Goal: Information Seeking & Learning: Check status

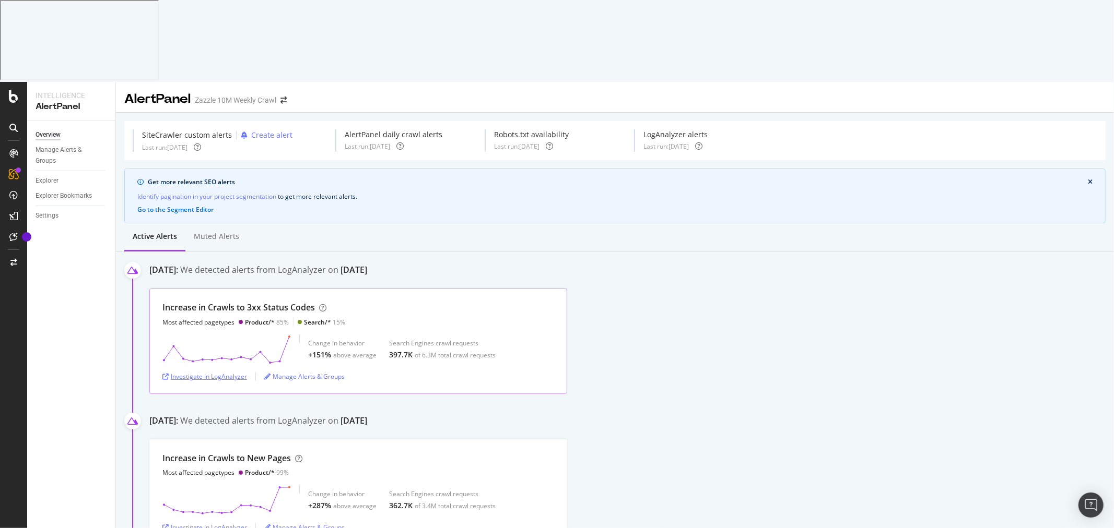
click at [243, 372] on div "Investigate in LogAnalyzer" at bounding box center [204, 376] width 85 height 9
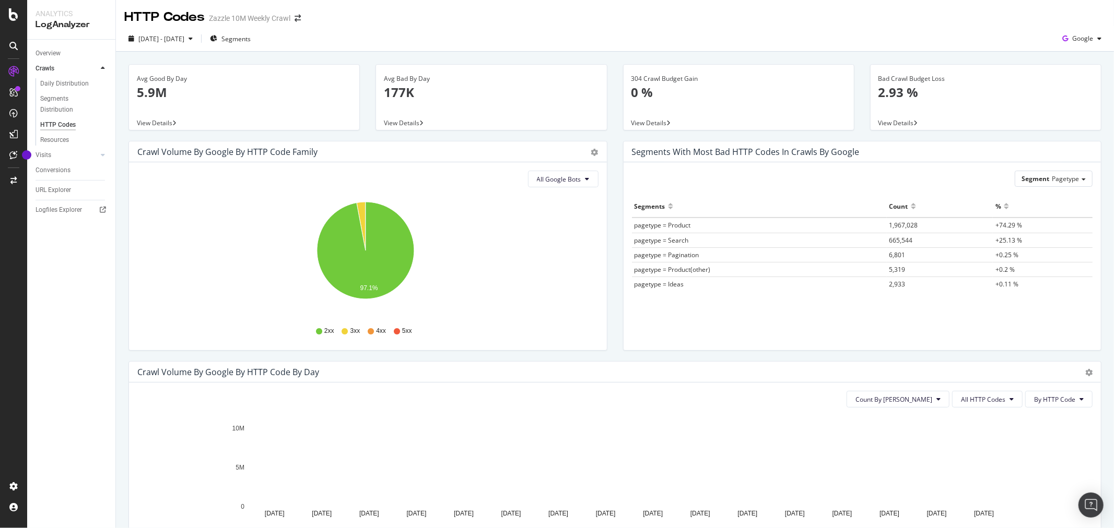
scroll to position [462, 0]
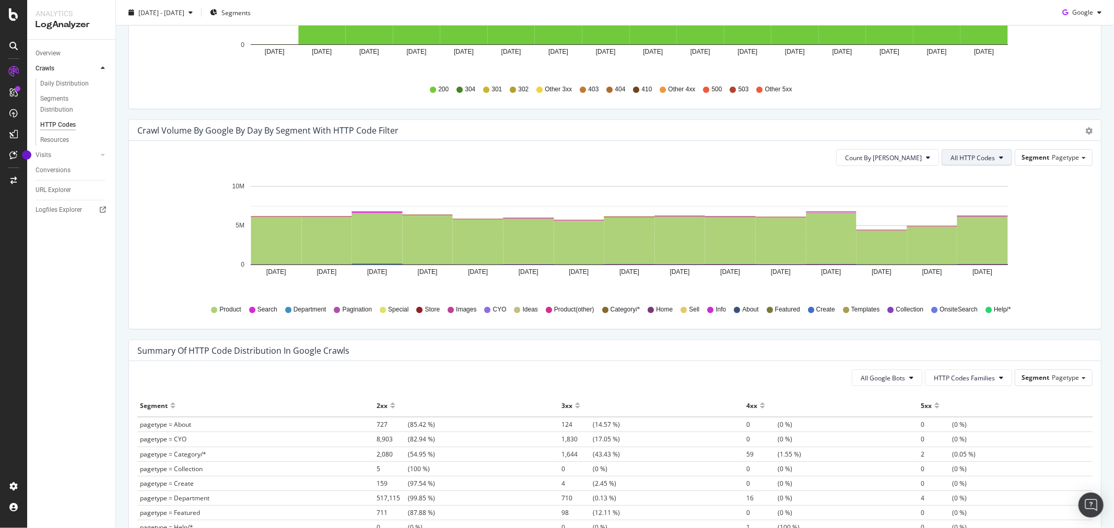
click at [961, 160] on span "All HTTP Codes" at bounding box center [972, 157] width 44 height 9
click at [954, 227] on div "304" at bounding box center [969, 233] width 69 height 19
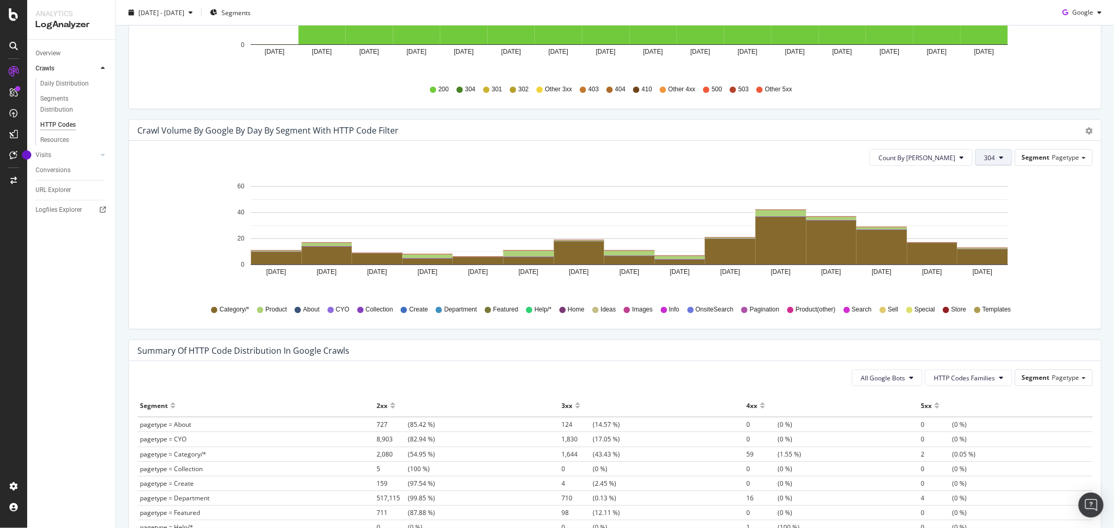
click at [975, 157] on button "304" at bounding box center [993, 157] width 37 height 17
click at [1001, 277] on span "3xx family" at bounding box center [1002, 274] width 53 height 9
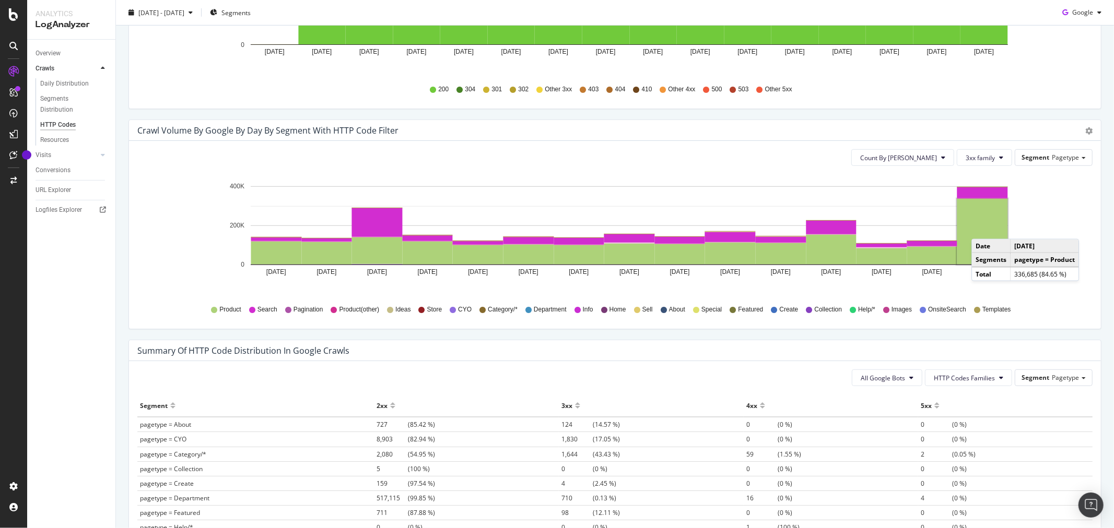
click at [981, 229] on rect "A chart." at bounding box center [982, 232] width 51 height 66
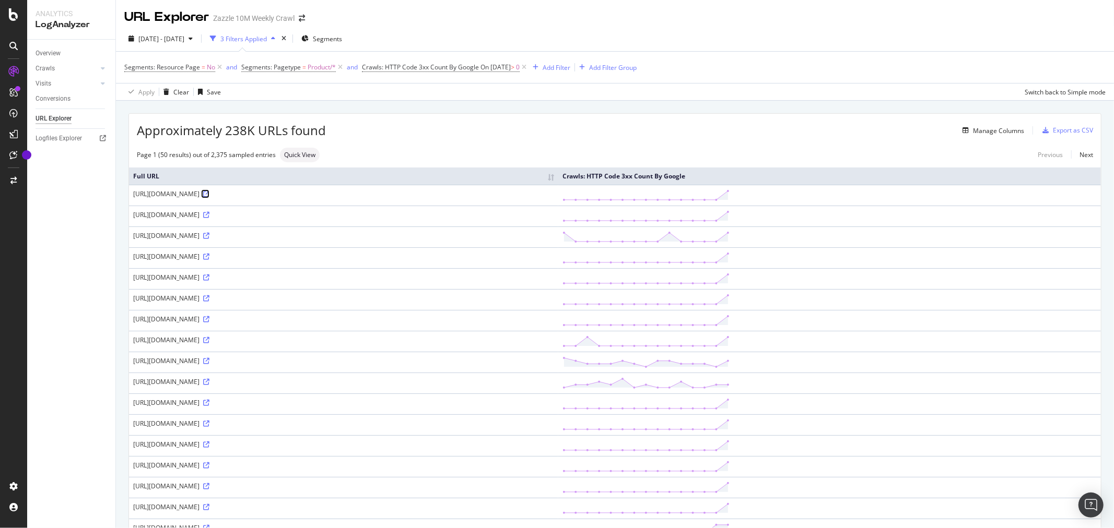
click at [209, 196] on icon at bounding box center [206, 194] width 6 height 6
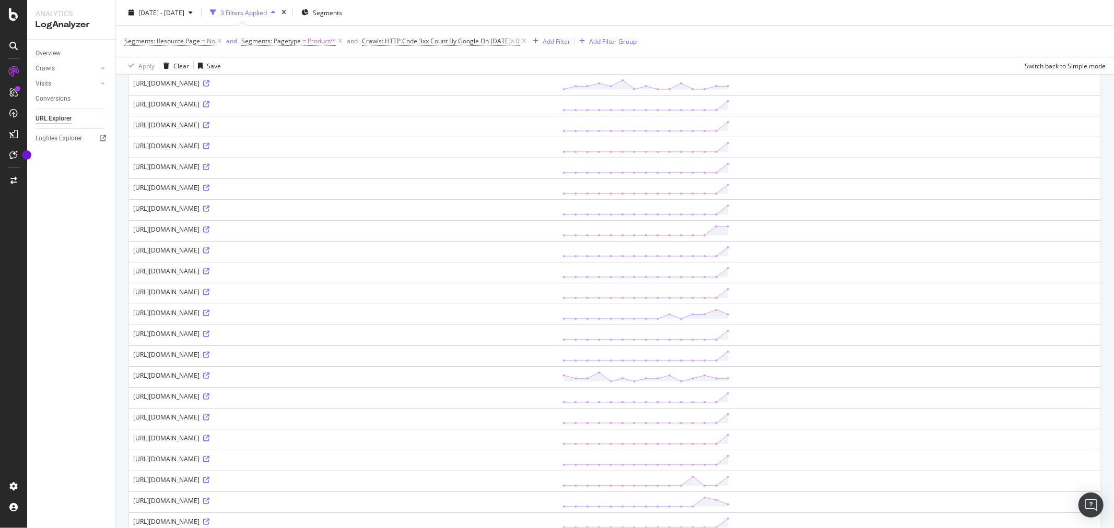
scroll to position [761, 0]
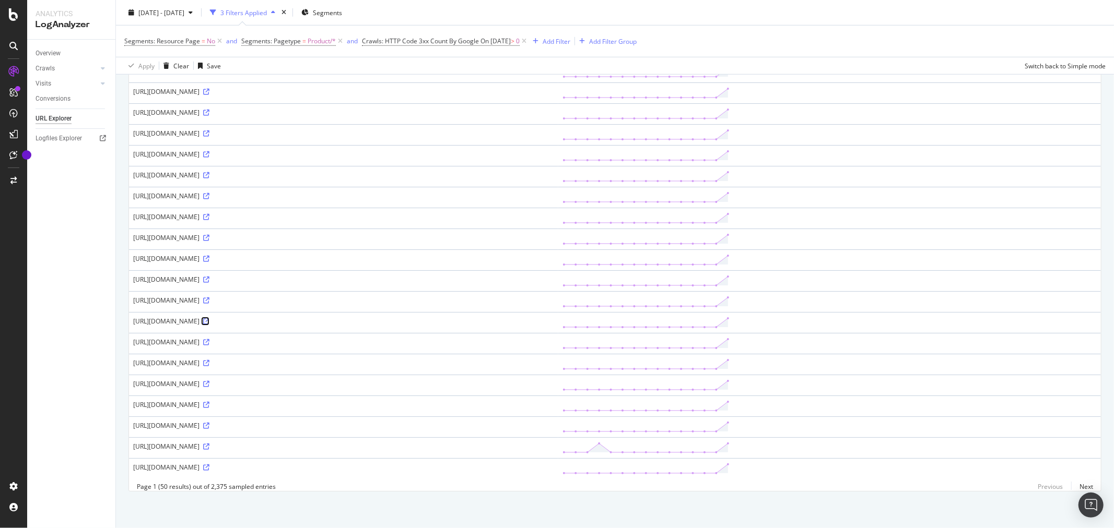
click at [209, 318] on icon at bounding box center [206, 321] width 6 height 6
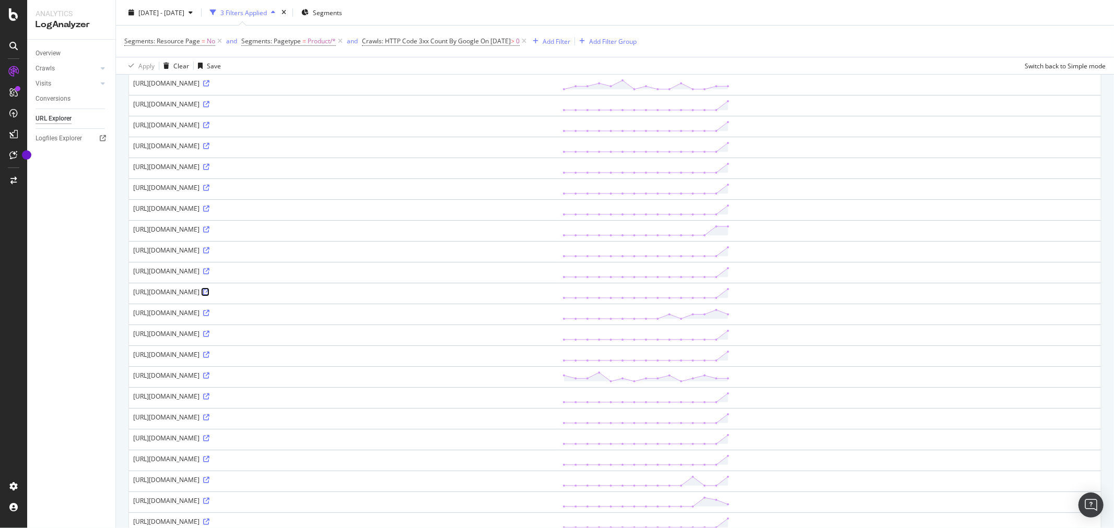
click at [209, 292] on icon at bounding box center [206, 292] width 6 height 6
click at [209, 293] on icon at bounding box center [206, 292] width 6 height 6
click at [209, 207] on icon at bounding box center [206, 209] width 6 height 6
click at [209, 483] on icon at bounding box center [206, 480] width 6 height 6
click at [209, 459] on icon at bounding box center [206, 459] width 6 height 6
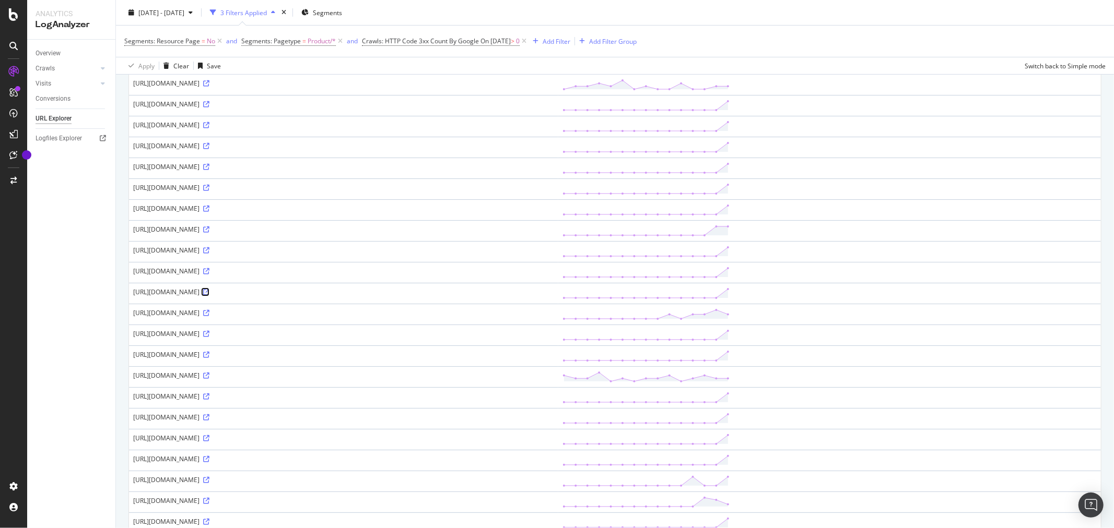
click at [209, 297] on link at bounding box center [206, 292] width 8 height 9
click at [209, 208] on icon at bounding box center [206, 209] width 6 height 6
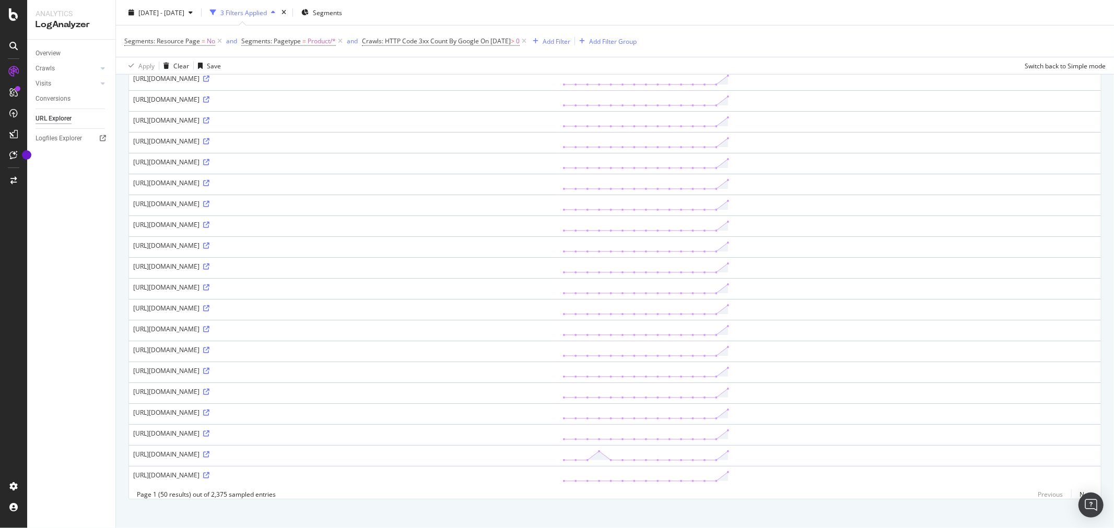
scroll to position [761, 0]
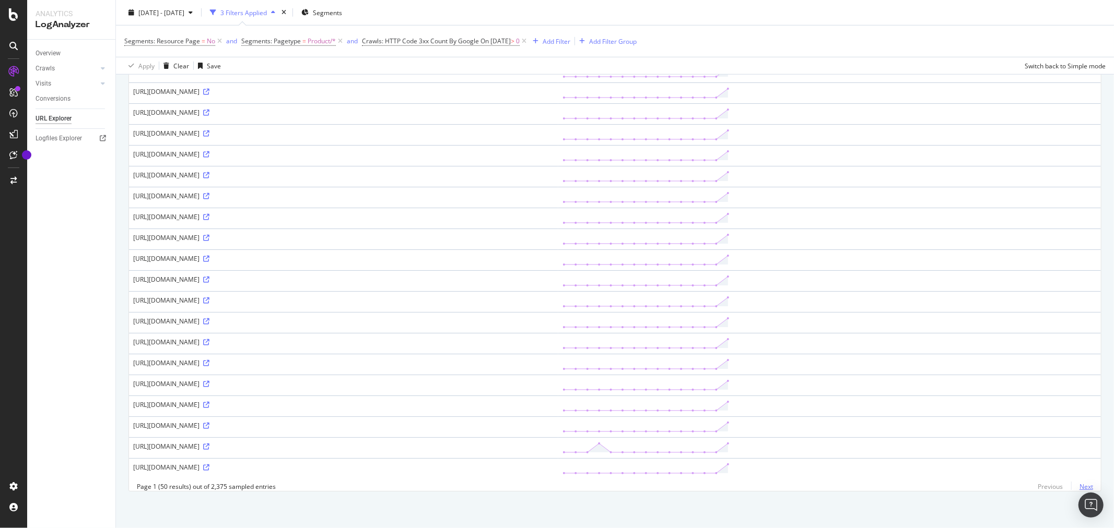
click at [1080, 483] on link "Next" at bounding box center [1082, 486] width 22 height 15
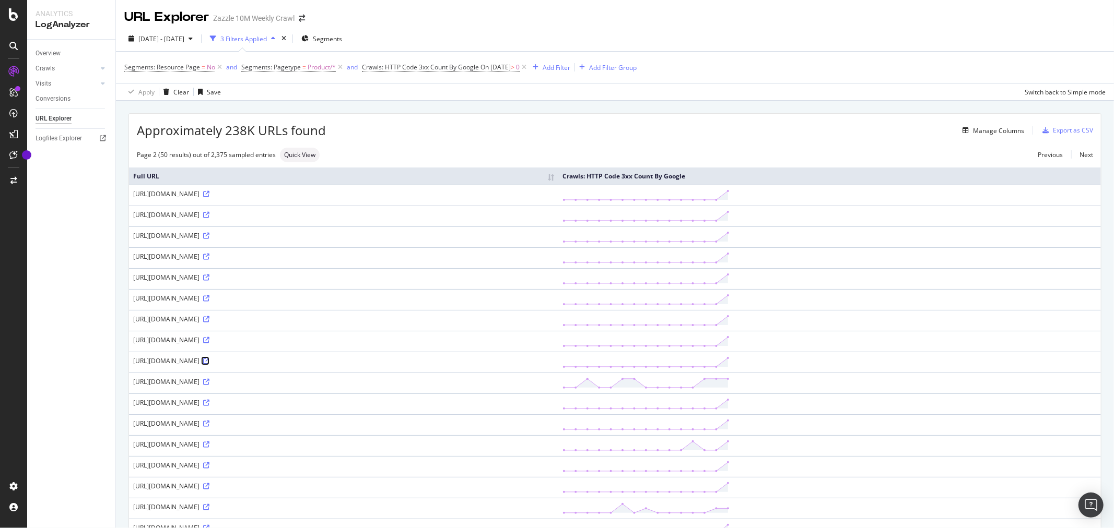
click at [209, 361] on icon at bounding box center [206, 361] width 6 height 6
click at [209, 406] on icon at bounding box center [206, 403] width 6 height 6
click at [209, 425] on icon at bounding box center [206, 424] width 6 height 6
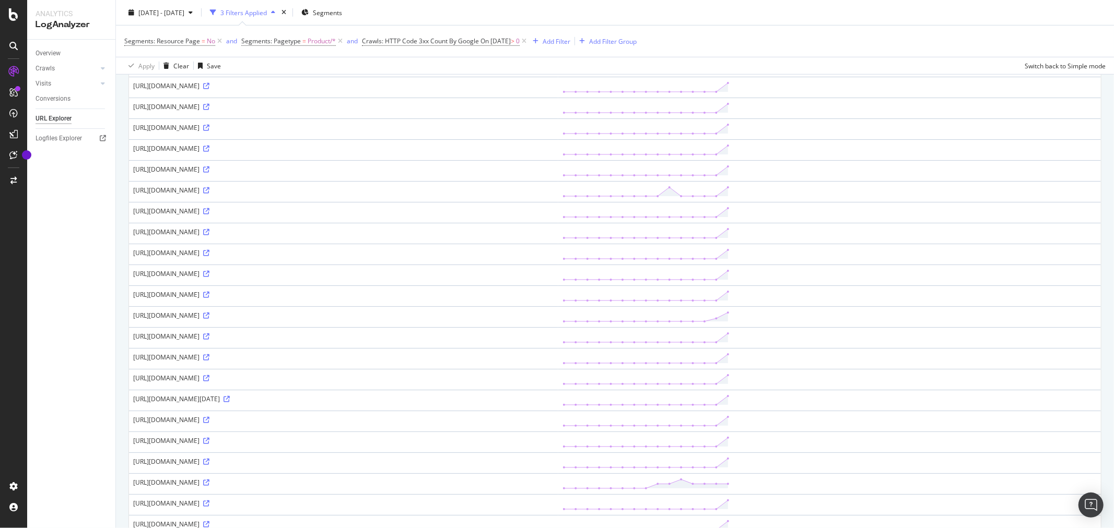
scroll to position [761, 0]
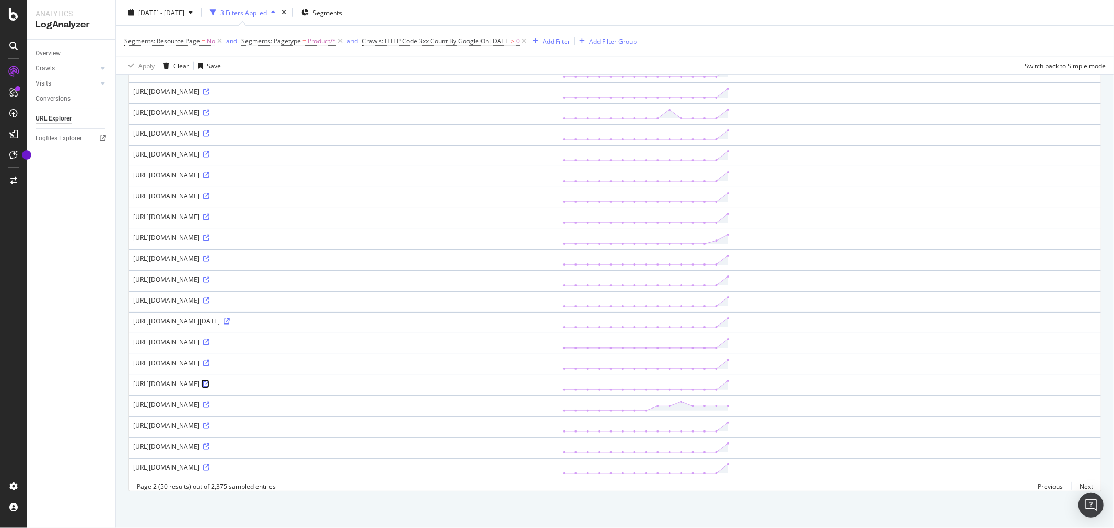
click at [209, 381] on icon at bounding box center [206, 384] width 6 height 6
click at [1071, 482] on link "Next" at bounding box center [1082, 486] width 22 height 15
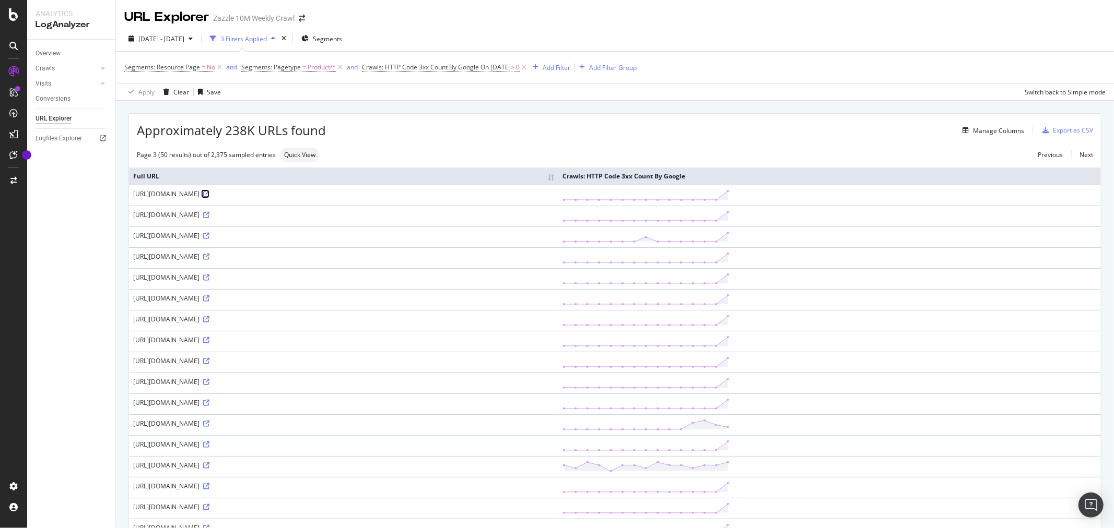
click at [209, 195] on icon at bounding box center [206, 194] width 6 height 6
click at [209, 298] on icon at bounding box center [206, 298] width 6 height 6
drag, startPoint x: 133, startPoint y: 299, endPoint x: 430, endPoint y: 298, distance: 297.1
click at [430, 298] on div "[URL][DOMAIN_NAME]" at bounding box center [343, 298] width 421 height 9
copy div "[URL][DOMAIN_NAME]"
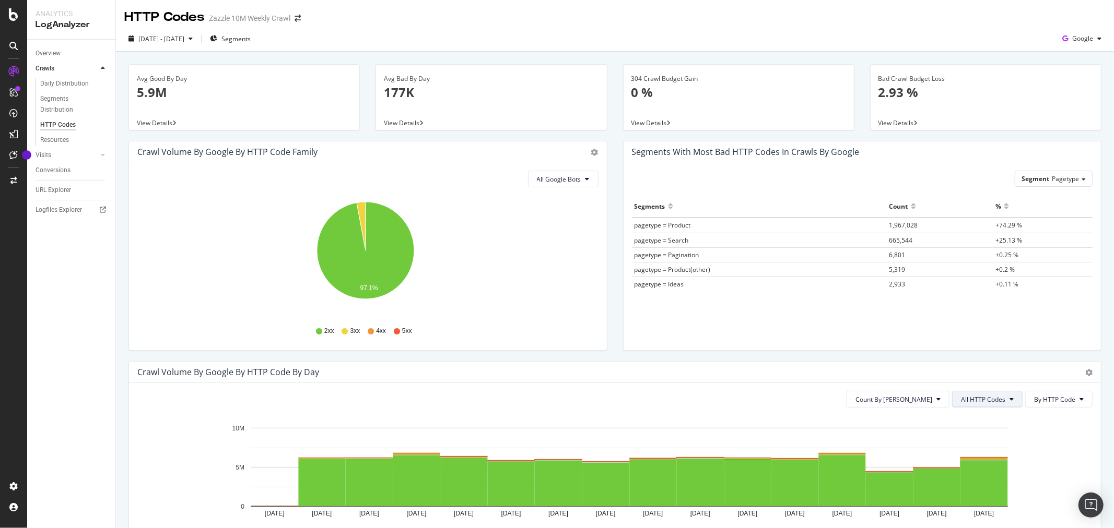
click at [987, 403] on span "All HTTP Codes" at bounding box center [983, 399] width 44 height 9
click at [991, 347] on div "3xx family" at bounding box center [979, 340] width 69 height 15
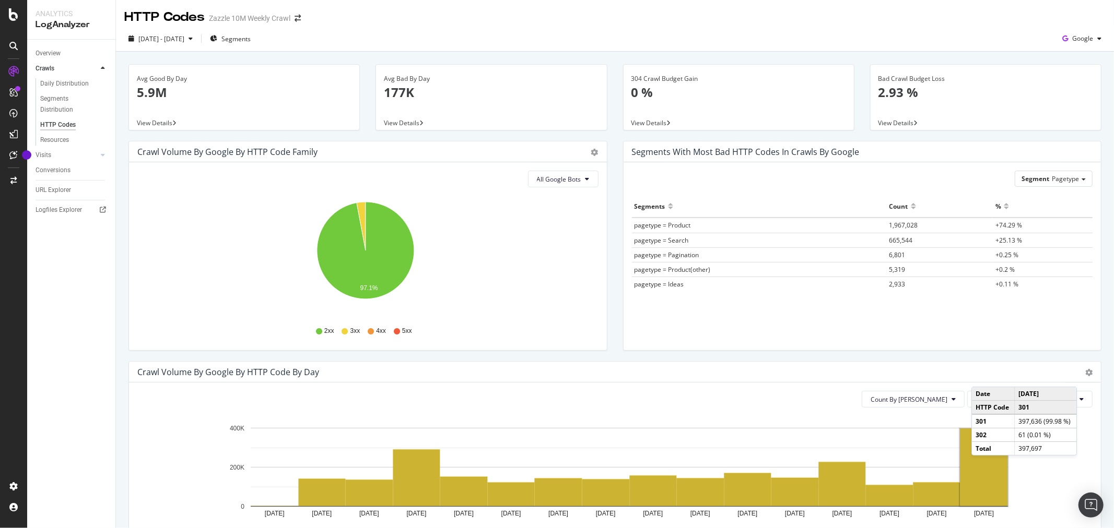
drag, startPoint x: 979, startPoint y: 444, endPoint x: 982, endPoint y: 467, distance: 23.2
click at [982, 467] on rect "A chart." at bounding box center [984, 467] width 48 height 77
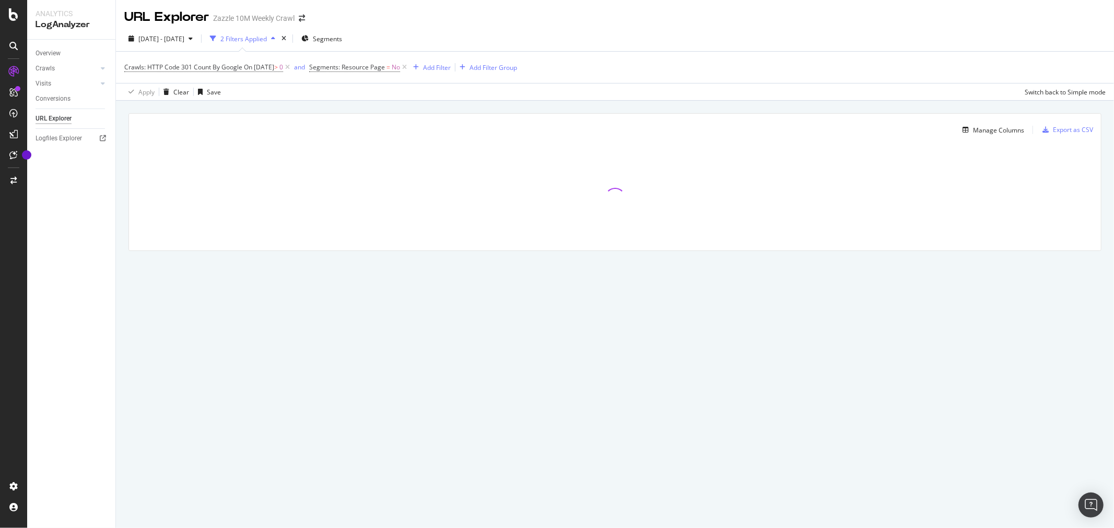
click at [854, 70] on div "Crawls: HTTP Code 301 Count By Google On [DATE] > 0 and Segments: Resource Page…" at bounding box center [614, 67] width 981 height 31
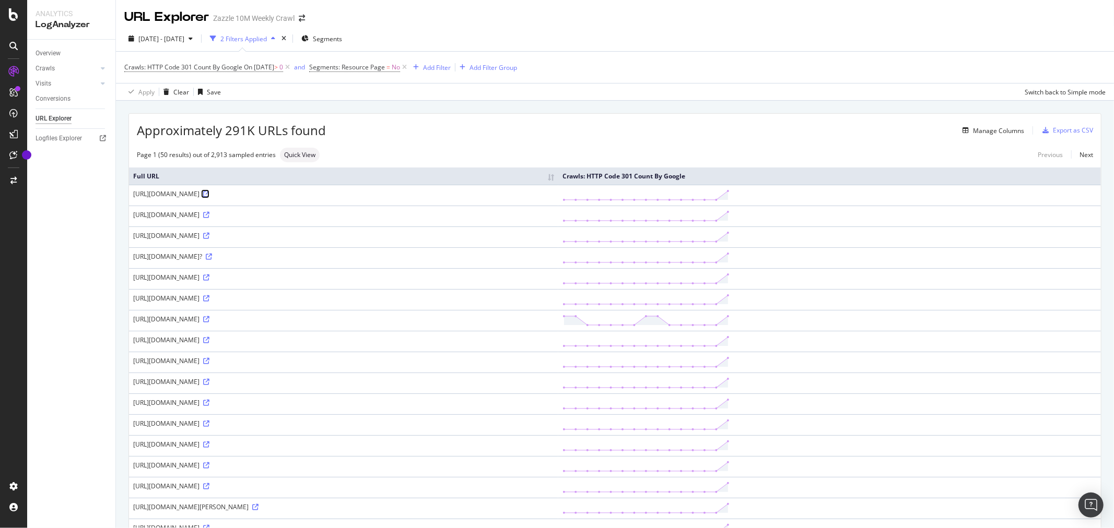
click at [209, 197] on icon at bounding box center [206, 194] width 6 height 6
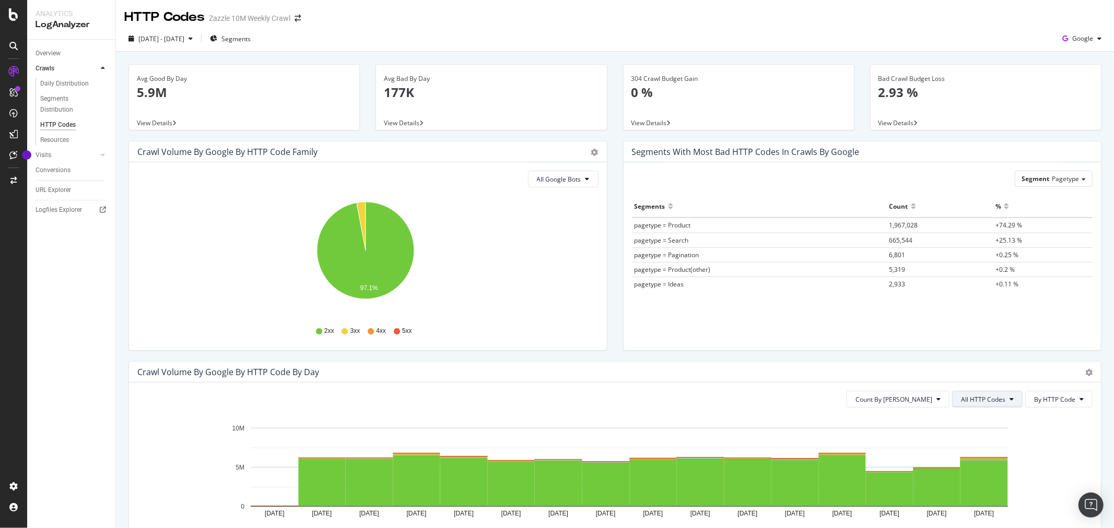
click at [972, 395] on span "All HTTP Codes" at bounding box center [983, 399] width 44 height 9
click at [972, 340] on span "3xx family" at bounding box center [980, 340] width 53 height 9
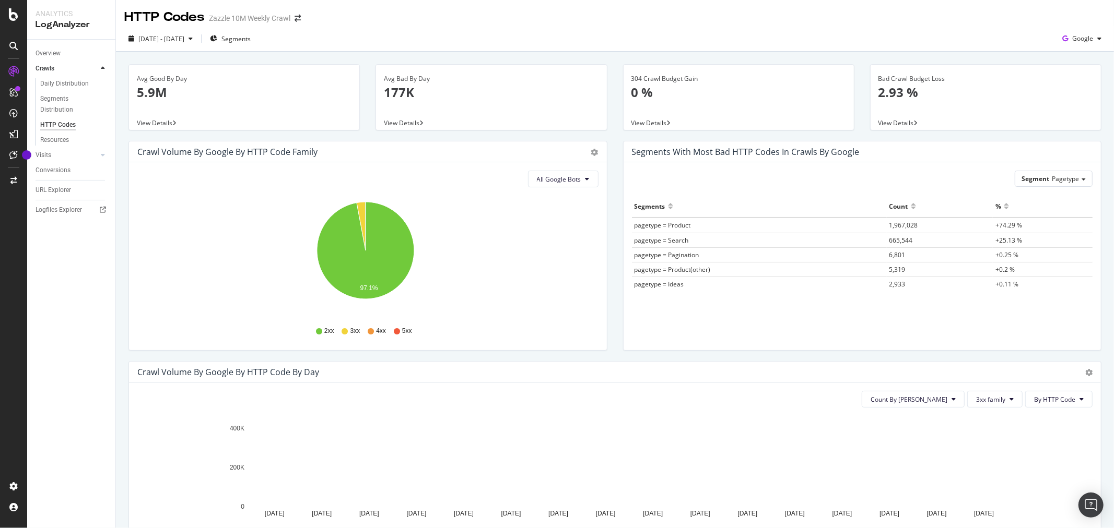
scroll to position [462, 0]
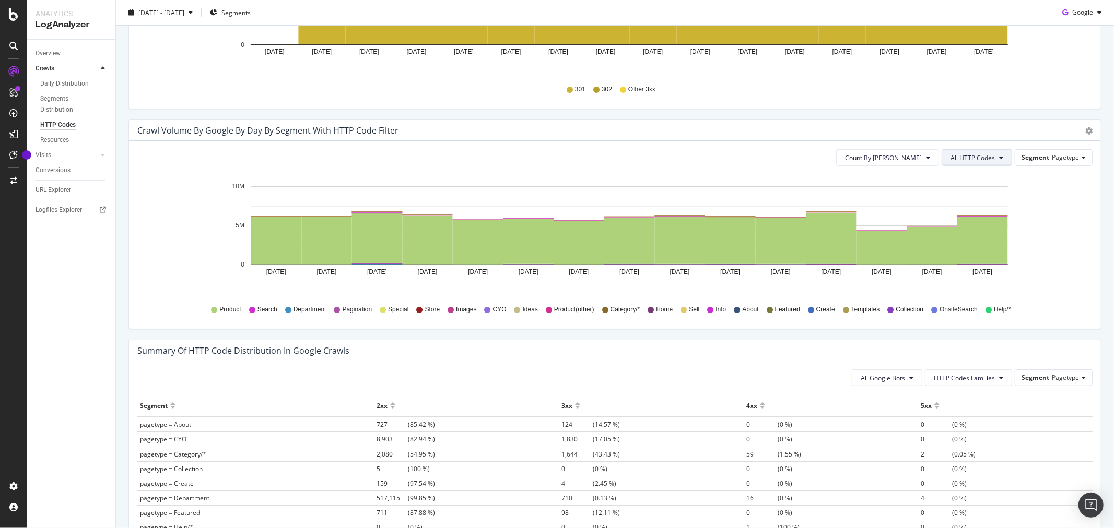
click at [979, 163] on button "All HTTP Codes" at bounding box center [976, 157] width 70 height 17
drag, startPoint x: 978, startPoint y: 217, endPoint x: 973, endPoint y: 274, distance: 57.7
click at [978, 254] on div "All HTTP Codes Good HTTP Codes 200 304 Bad HTTP Codes 3xx family 301 302 303 30…" at bounding box center [969, 238] width 69 height 143
click at [973, 274] on span "3xx family" at bounding box center [969, 274] width 53 height 9
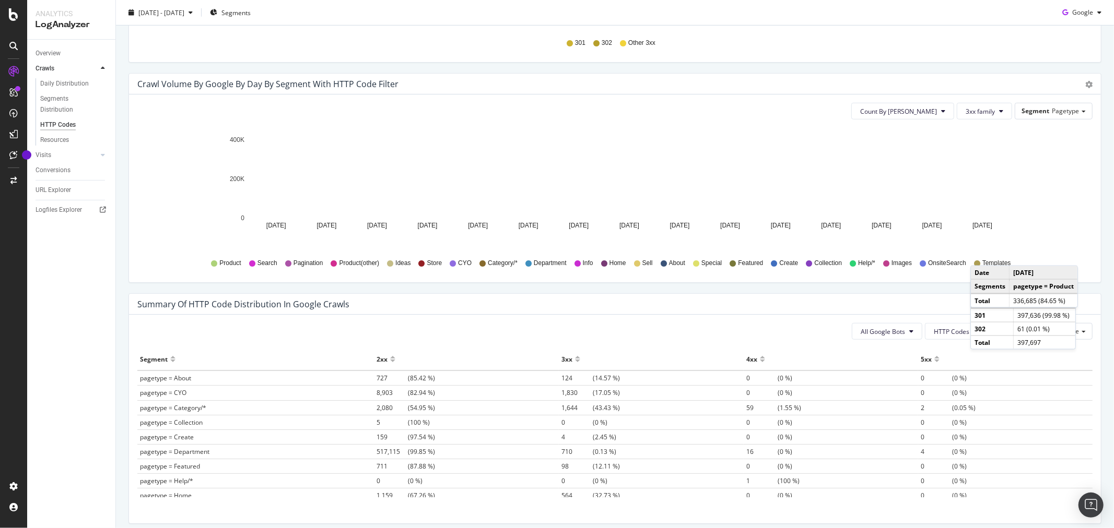
scroll to position [551, 0]
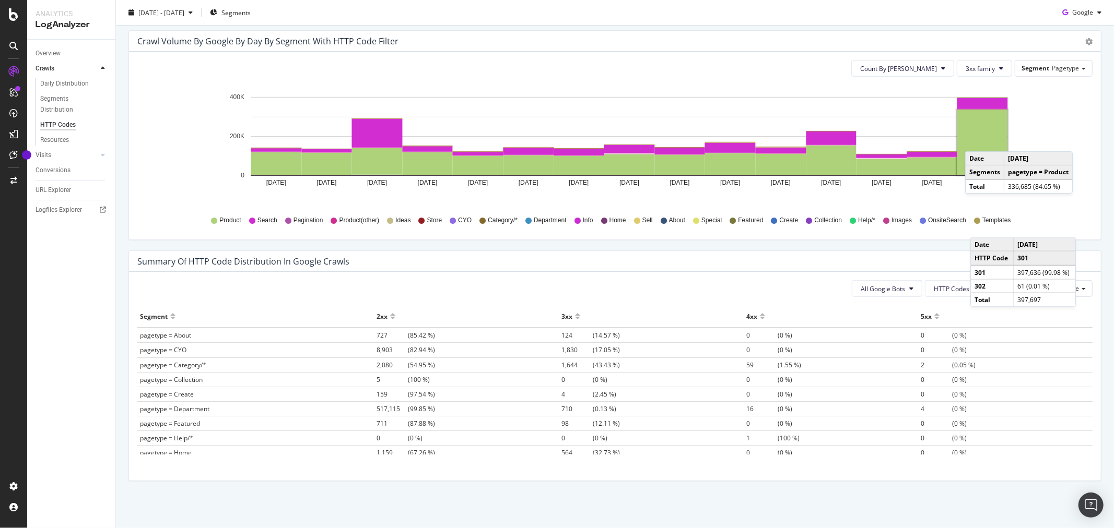
click at [975, 141] on rect "A chart." at bounding box center [982, 143] width 51 height 66
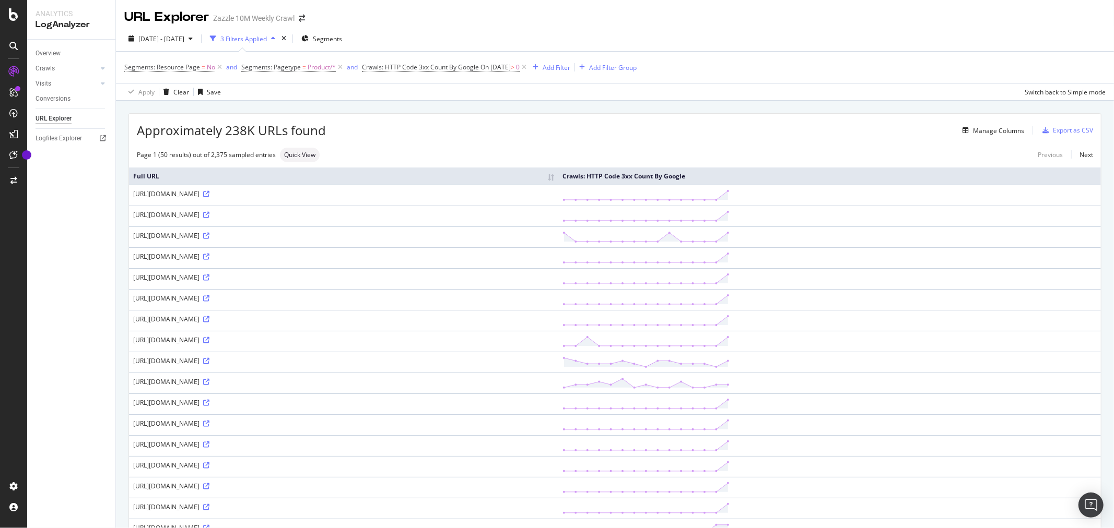
scroll to position [327, 0]
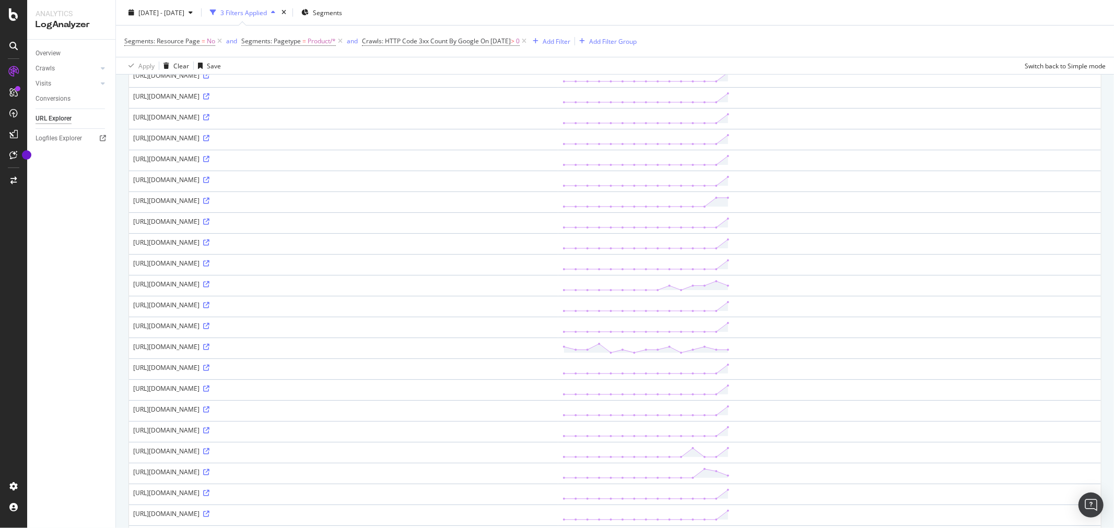
drag, startPoint x: 132, startPoint y: 267, endPoint x: 410, endPoint y: 265, distance: 278.3
click at [410, 265] on td "[URL][DOMAIN_NAME]" at bounding box center [343, 264] width 429 height 21
copy div "[URL][DOMAIN_NAME]"
drag, startPoint x: 132, startPoint y: 183, endPoint x: 466, endPoint y: 184, distance: 334.6
click at [466, 184] on td "[URL][DOMAIN_NAME]" at bounding box center [343, 181] width 429 height 21
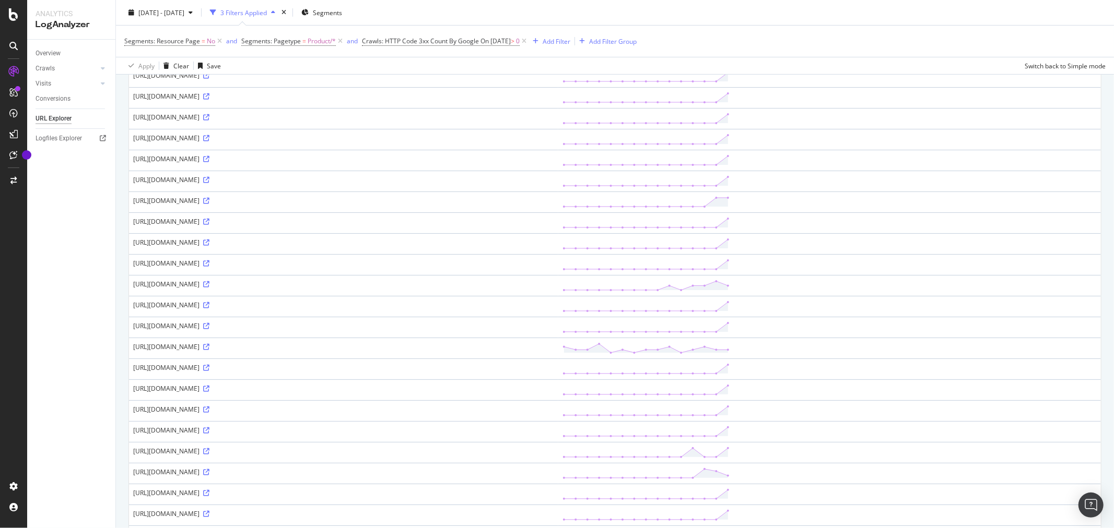
copy div "[URL][DOMAIN_NAME]"
